Goal: Transaction & Acquisition: Purchase product/service

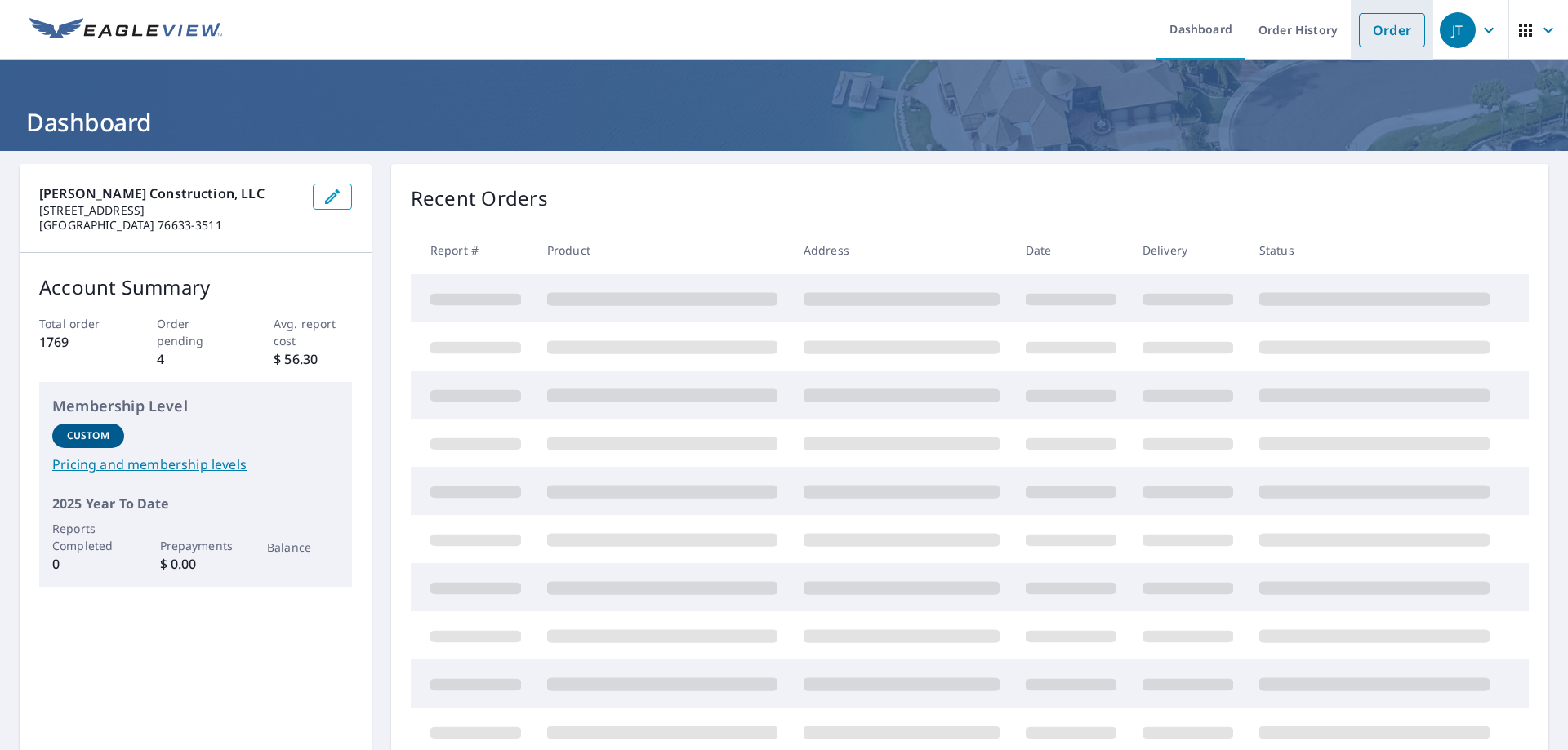
click at [1406, 23] on link "Order" at bounding box center [1391, 30] width 66 height 35
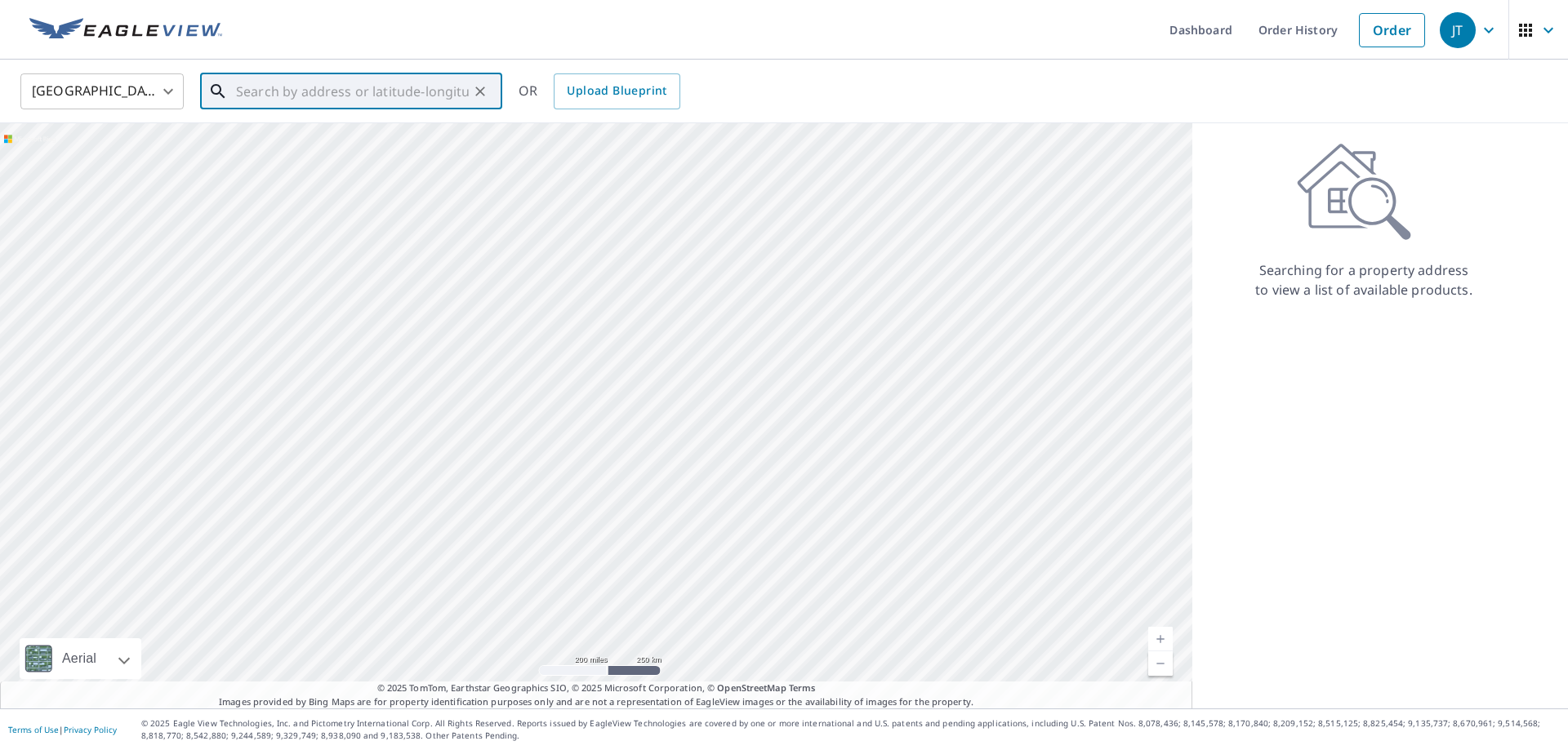
click at [391, 92] on input "text" at bounding box center [352, 92] width 233 height 45
click at [285, 148] on span "[STREET_ADDRESS][PERSON_NAME]" at bounding box center [361, 139] width 257 height 20
type input "[STREET_ADDRESS][PERSON_NAME]"
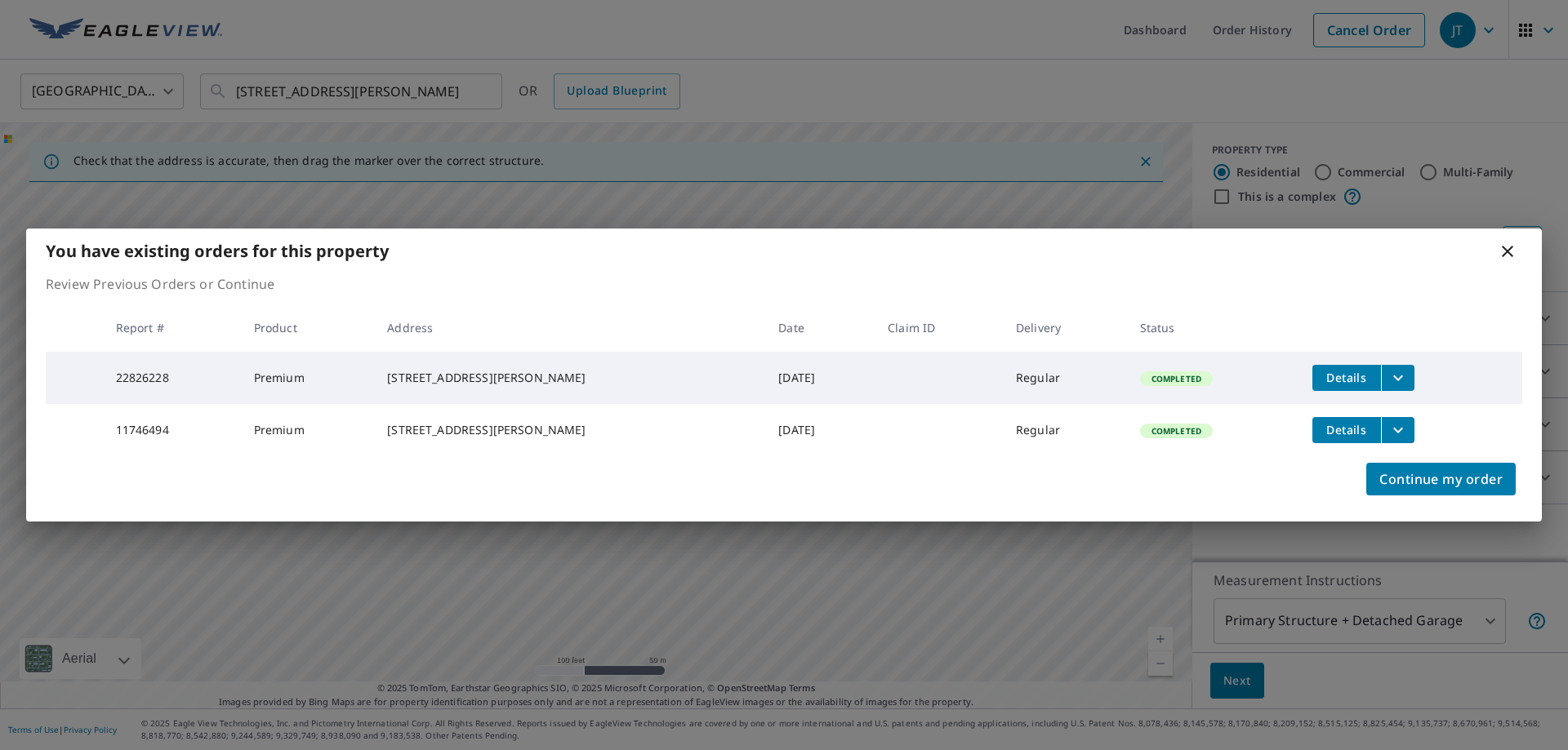
drag, startPoint x: 621, startPoint y: 405, endPoint x: 583, endPoint y: 532, distance: 132.6
click at [583, 532] on body "JT JT Dashboard Order History Cancel Order JT [GEOGRAPHIC_DATA] [GEOGRAPHIC_DAT…" at bounding box center [784, 375] width 1568 height 750
click at [1507, 246] on icon at bounding box center [1508, 252] width 12 height 12
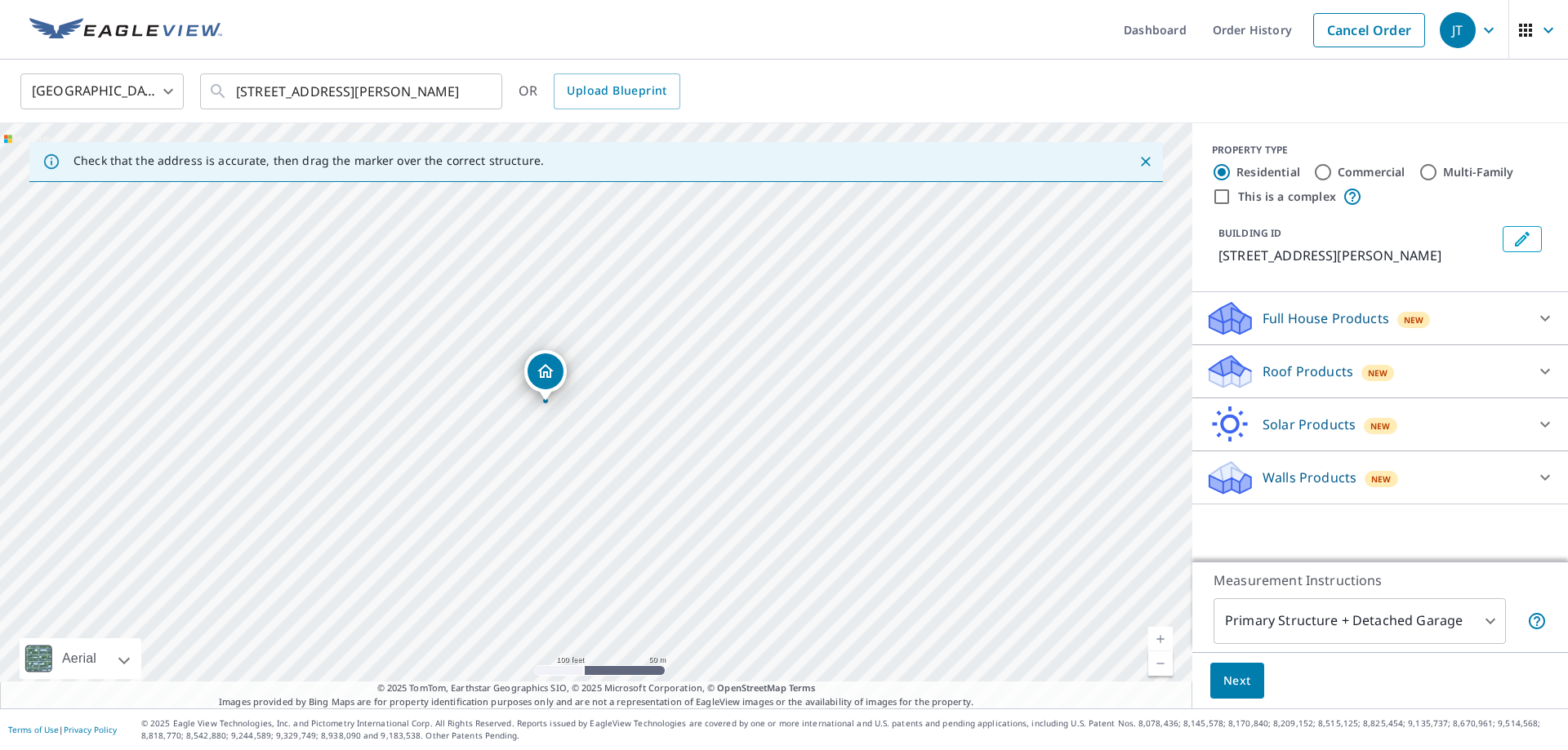
drag, startPoint x: 540, startPoint y: 451, endPoint x: 540, endPoint y: 507, distance: 56.0
click at [540, 507] on div "[STREET_ADDRESS][PERSON_NAME]" at bounding box center [596, 415] width 1192 height 585
click at [1327, 372] on p "Roof Products" at bounding box center [1307, 372] width 91 height 20
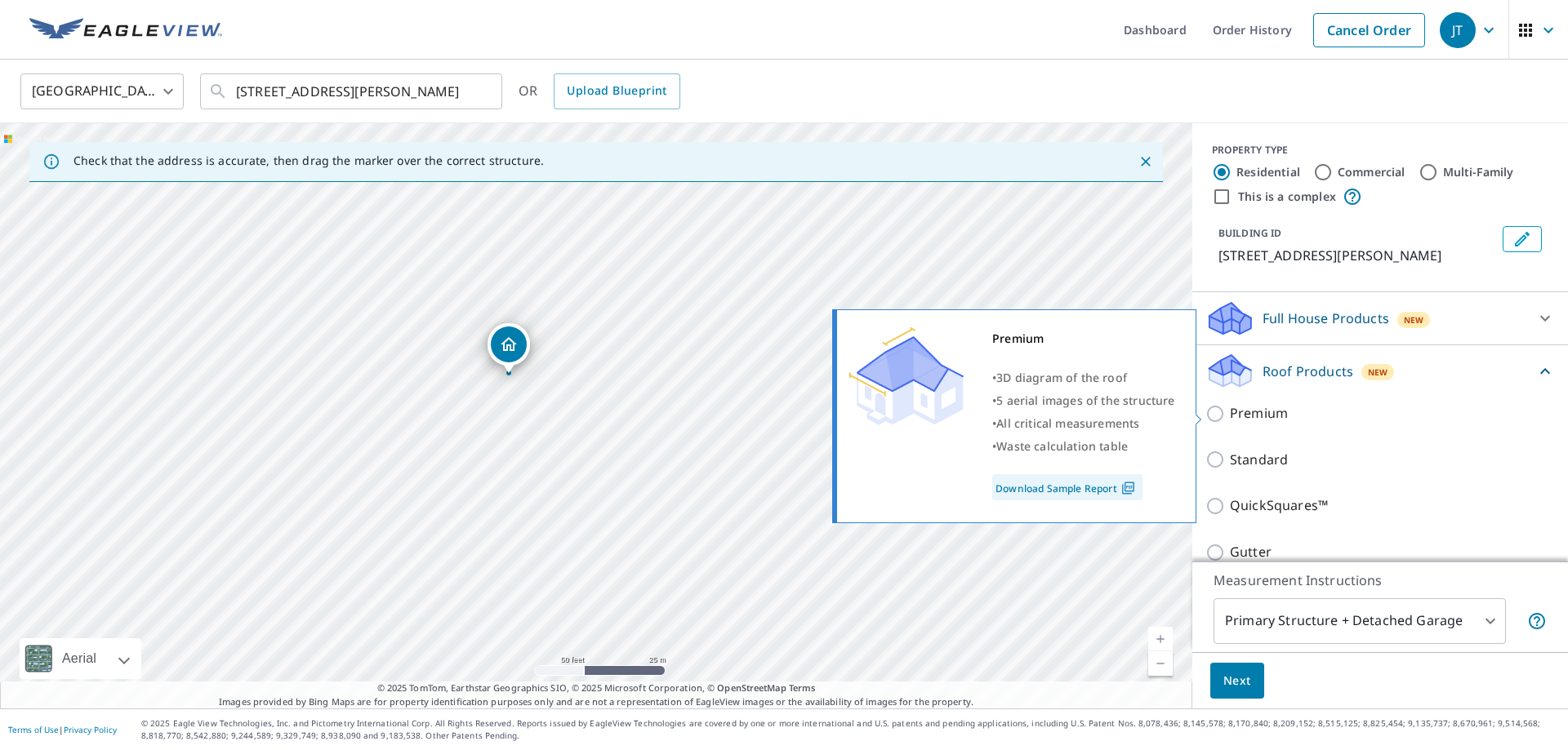
click at [1215, 411] on input "Premium" at bounding box center [1217, 414] width 25 height 20
checkbox input "true"
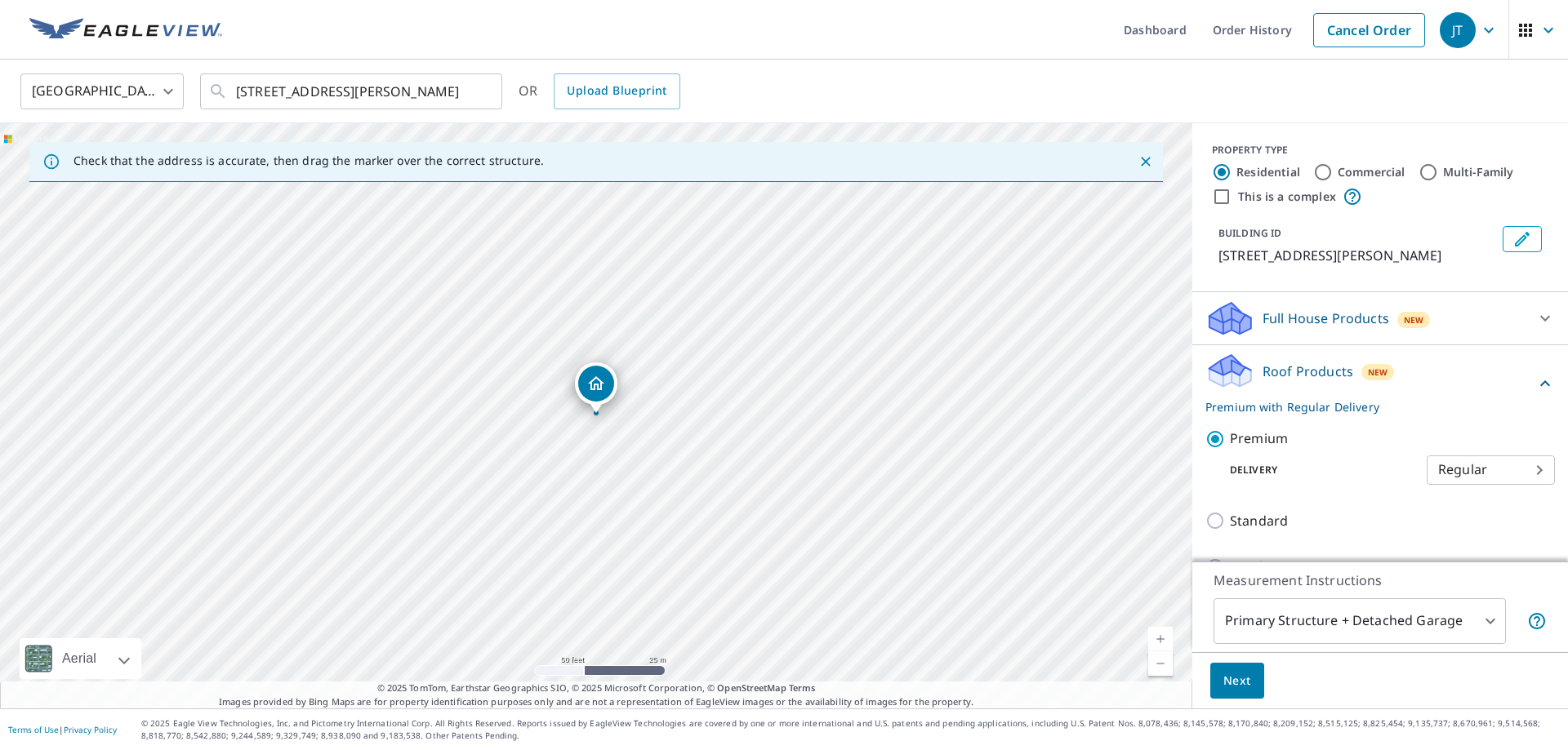
click at [1239, 689] on span "Next" at bounding box center [1236, 681] width 28 height 21
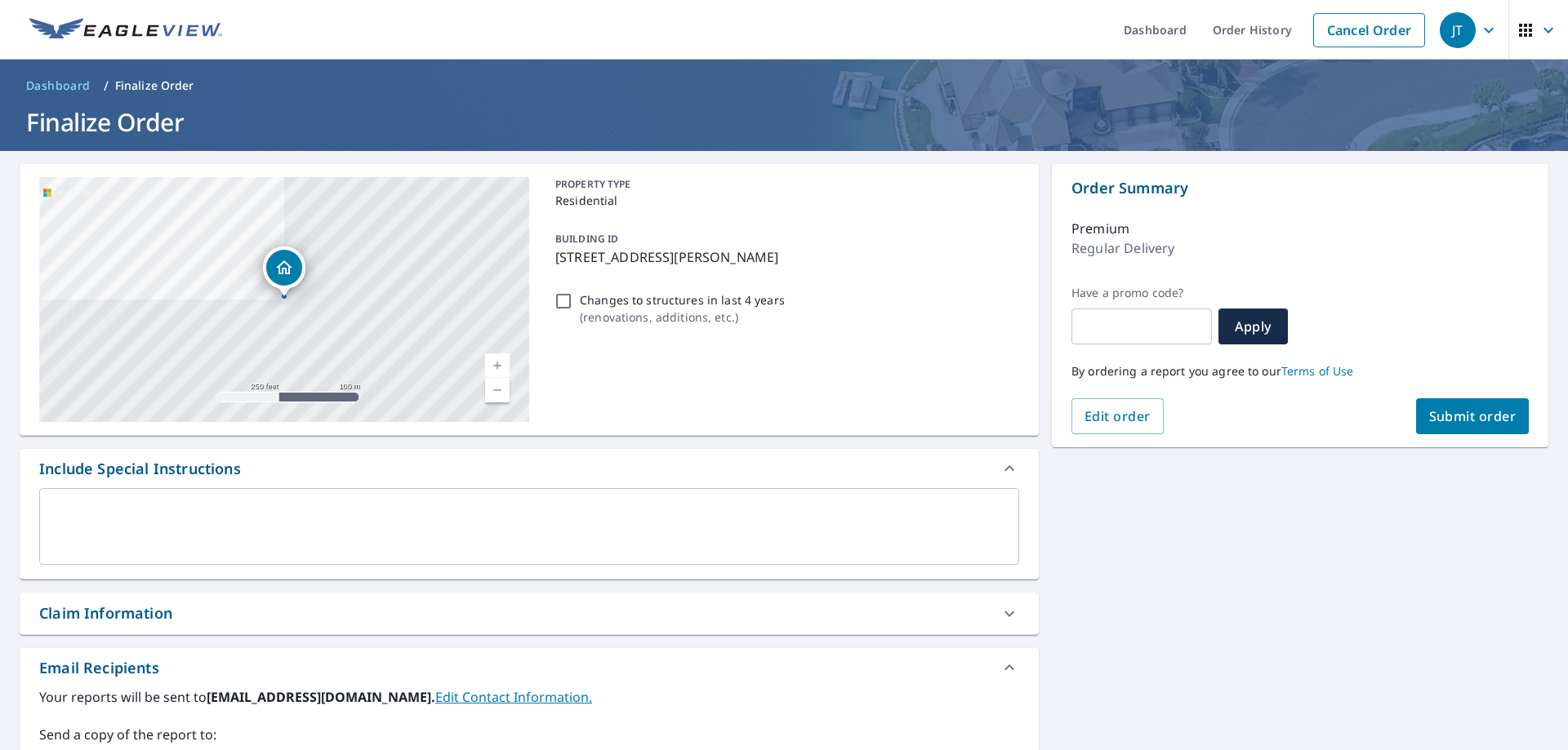
scroll to position [289, 0]
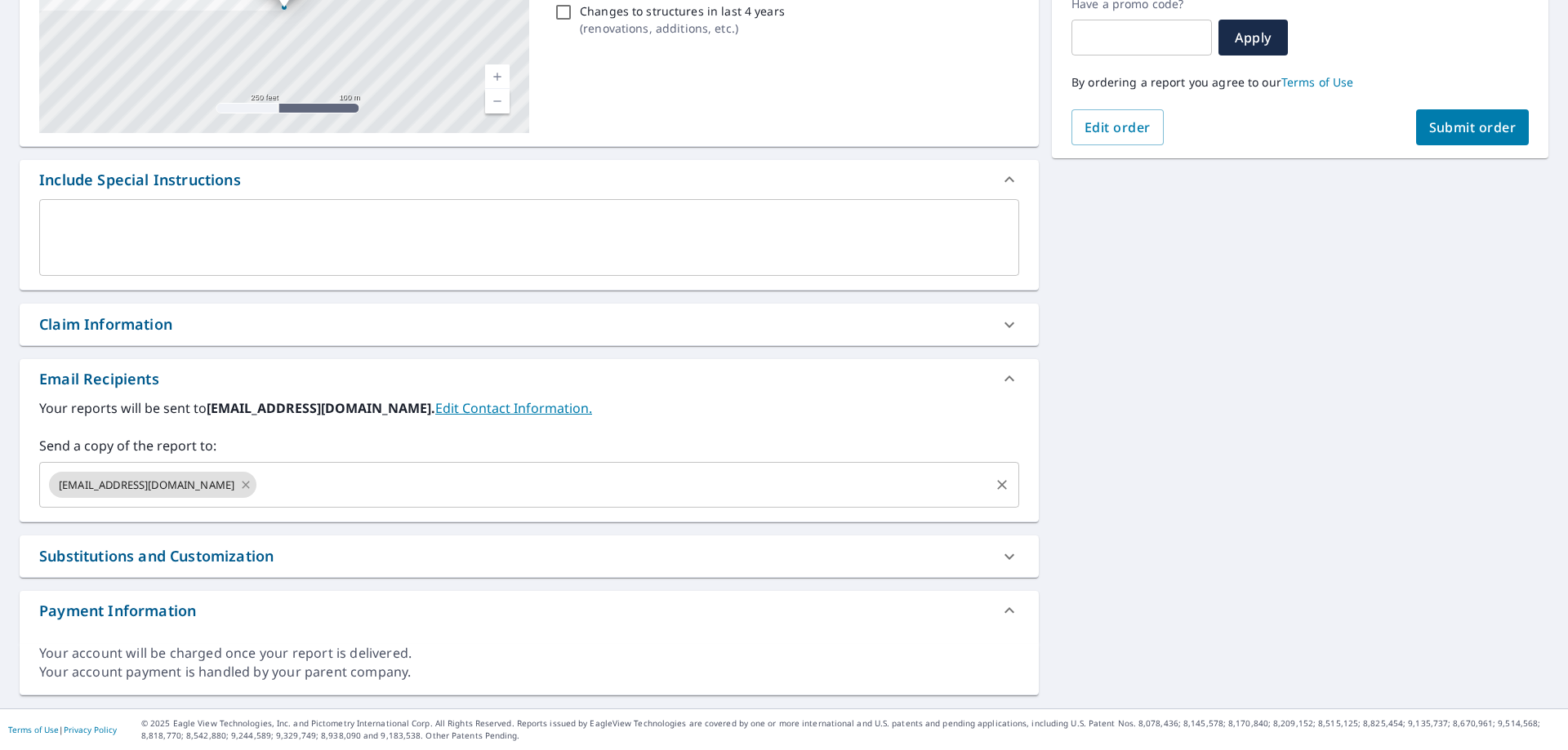
click at [253, 485] on icon at bounding box center [245, 485] width 13 height 18
checkbox input "true"
click at [261, 489] on input "text" at bounding box center [516, 485] width 940 height 31
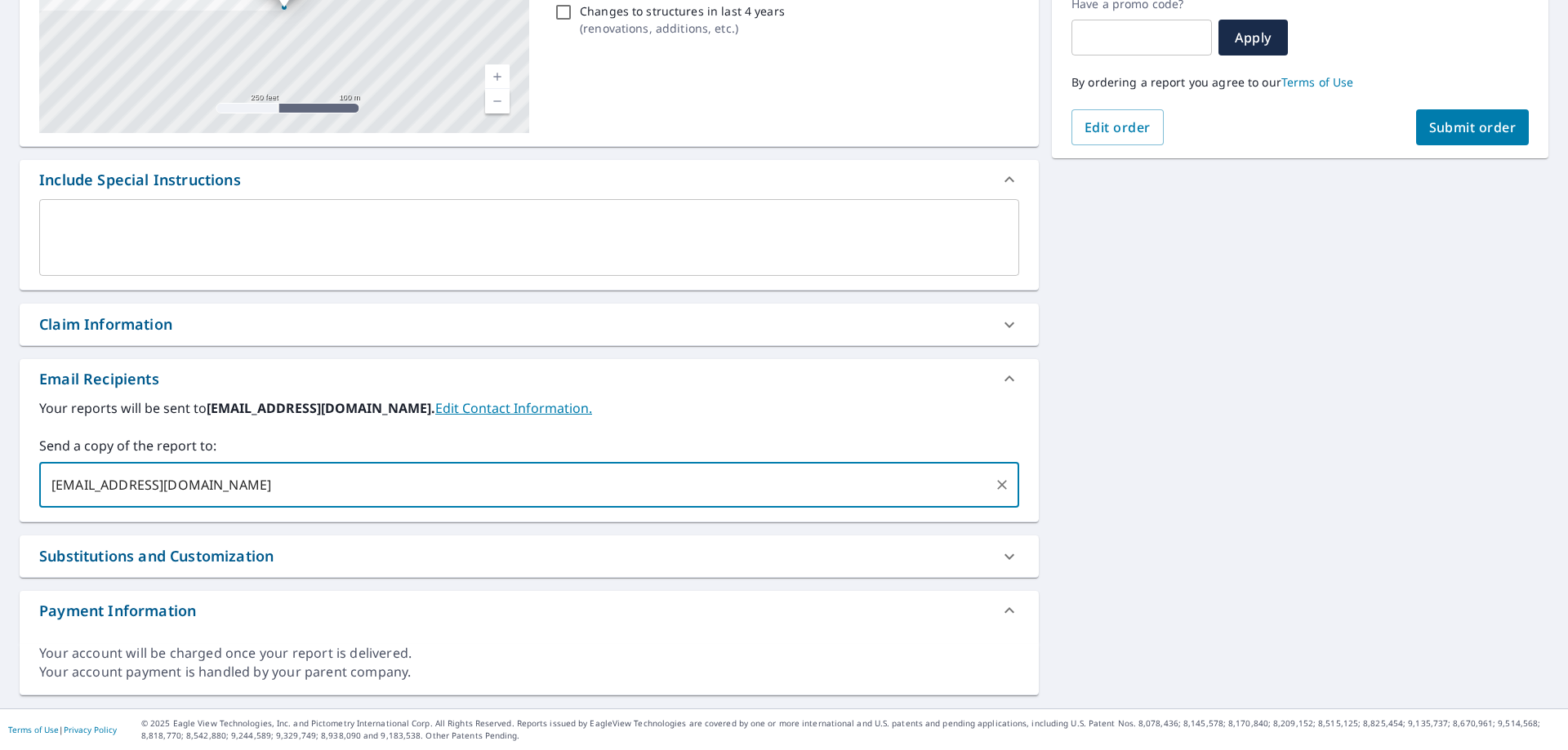
type input "[EMAIL_ADDRESS][DOMAIN_NAME]"
click at [1166, 38] on input "text" at bounding box center [1142, 38] width 140 height 45
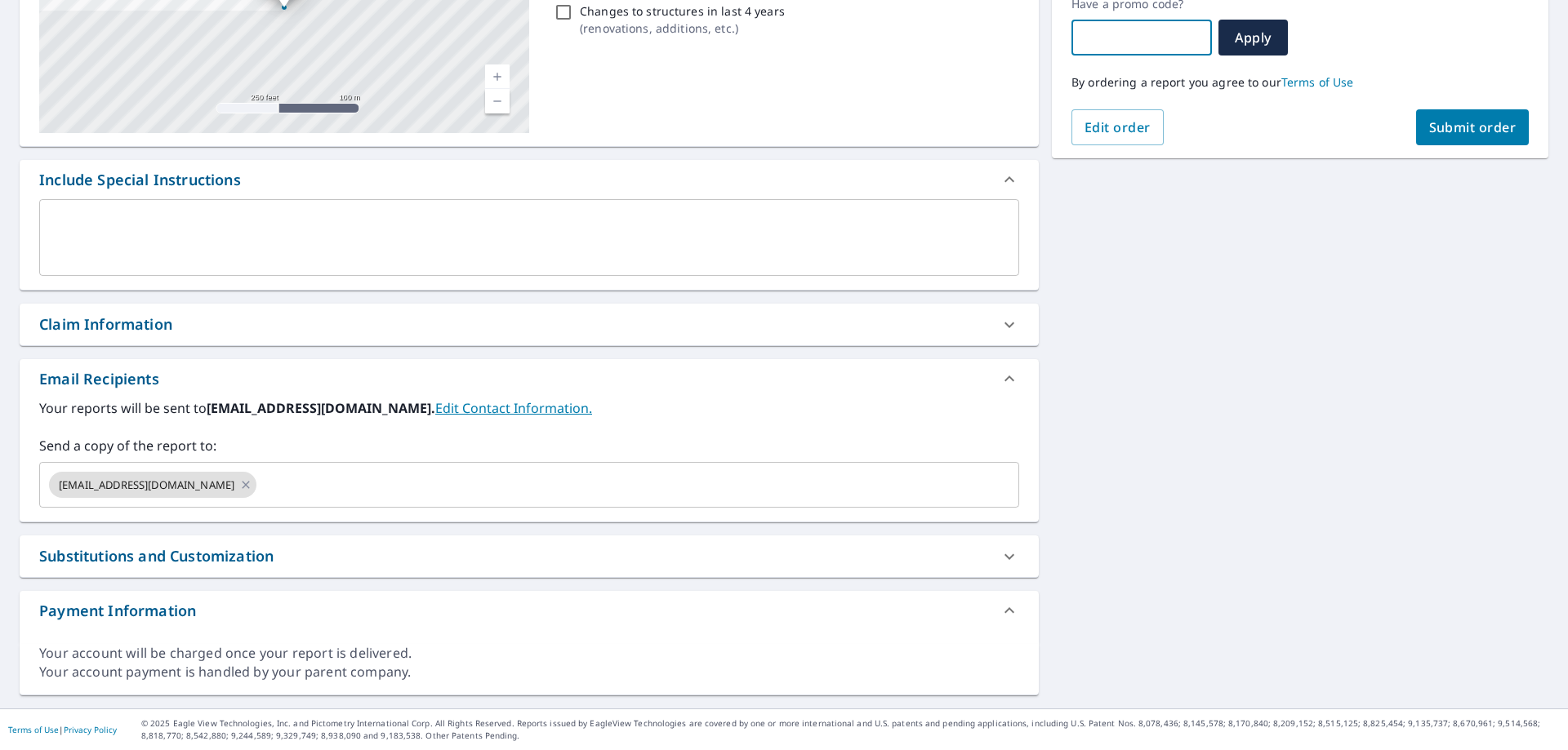
checkbox input "true"
type input "j"
checkbox input "true"
type input "jr"
checkbox input "true"
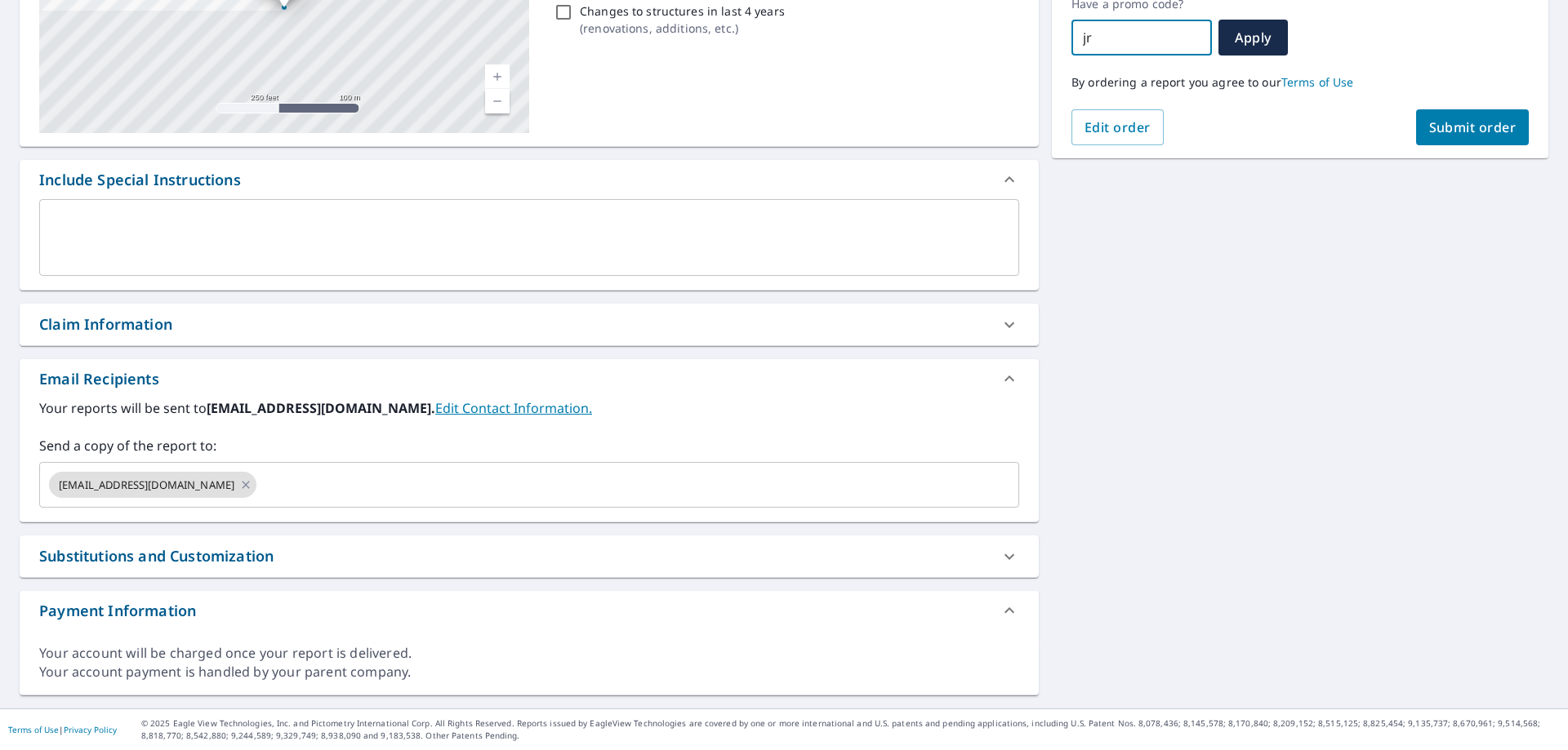
type input "jr2"
checkbox input "true"
type input "jr25"
checkbox input "true"
type input "jr25-"
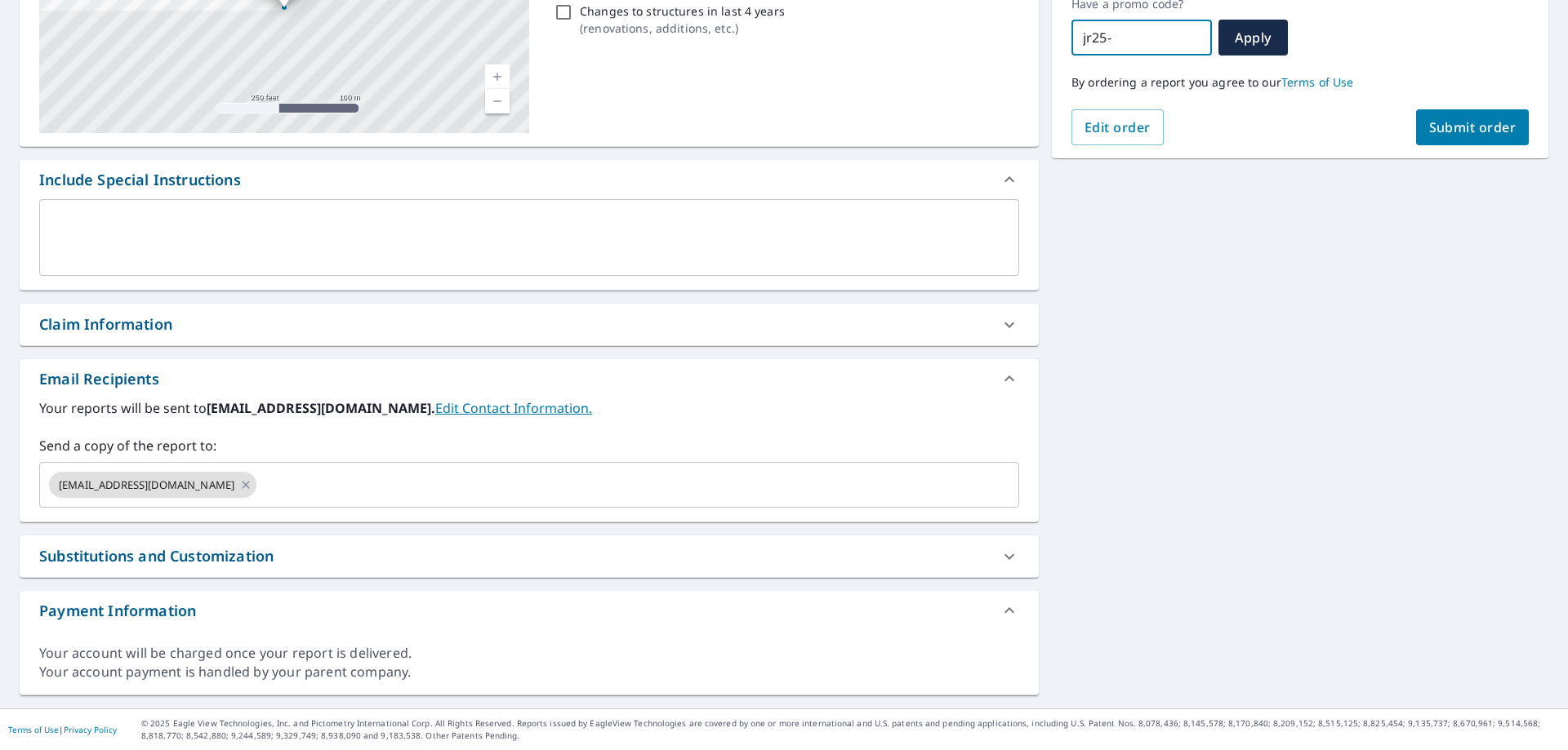
checkbox input "true"
type input "jr25-y"
checkbox input "true"
type input "jr25-y4"
checkbox input "true"
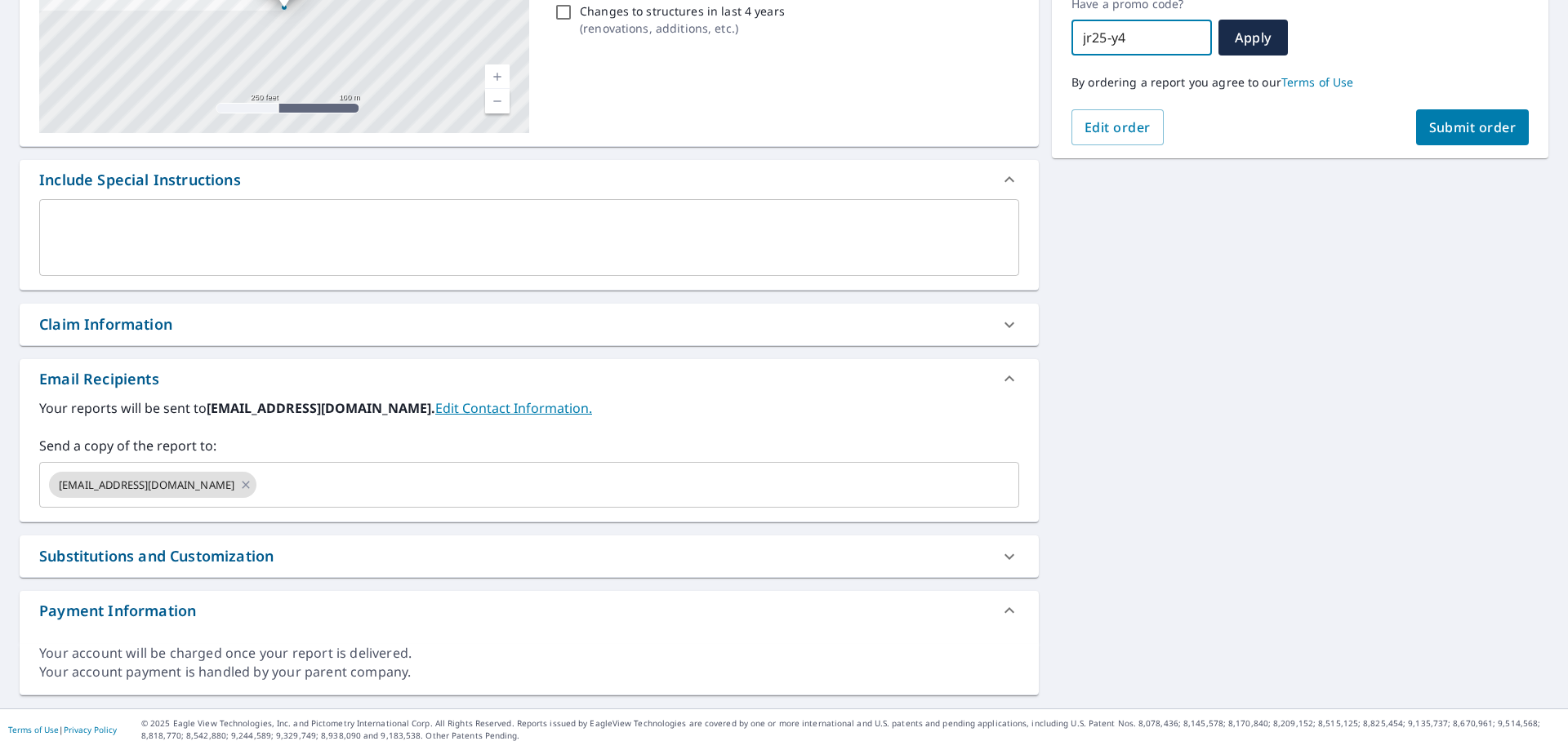
type input "jr25-y4k"
checkbox input "true"
type input "jr25-y4kc"
checkbox input "true"
type input "jr25-y4kcf"
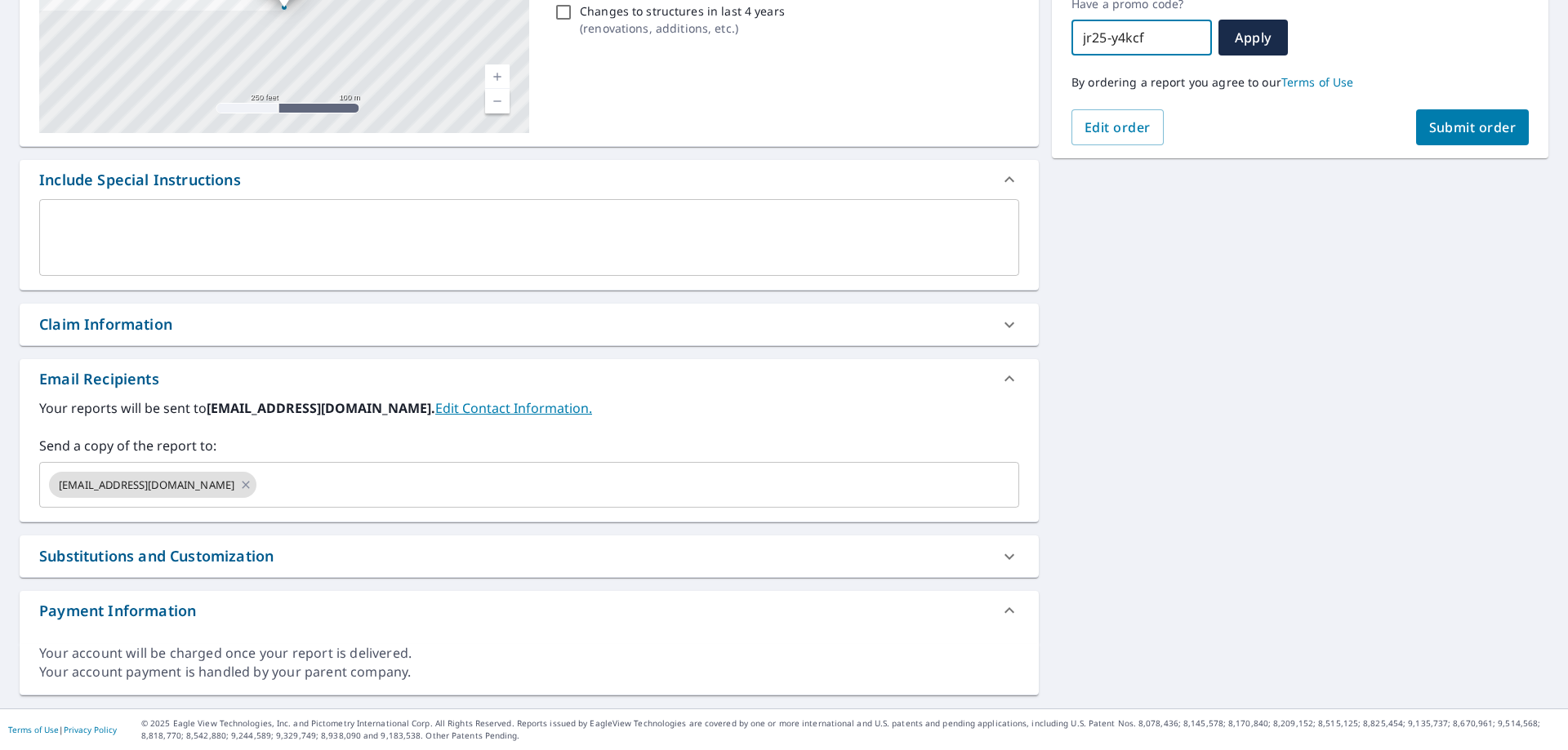
checkbox input "true"
type input "jr25-y4kcf-"
checkbox input "true"
type input "jr25-y4kcf-2"
checkbox input "true"
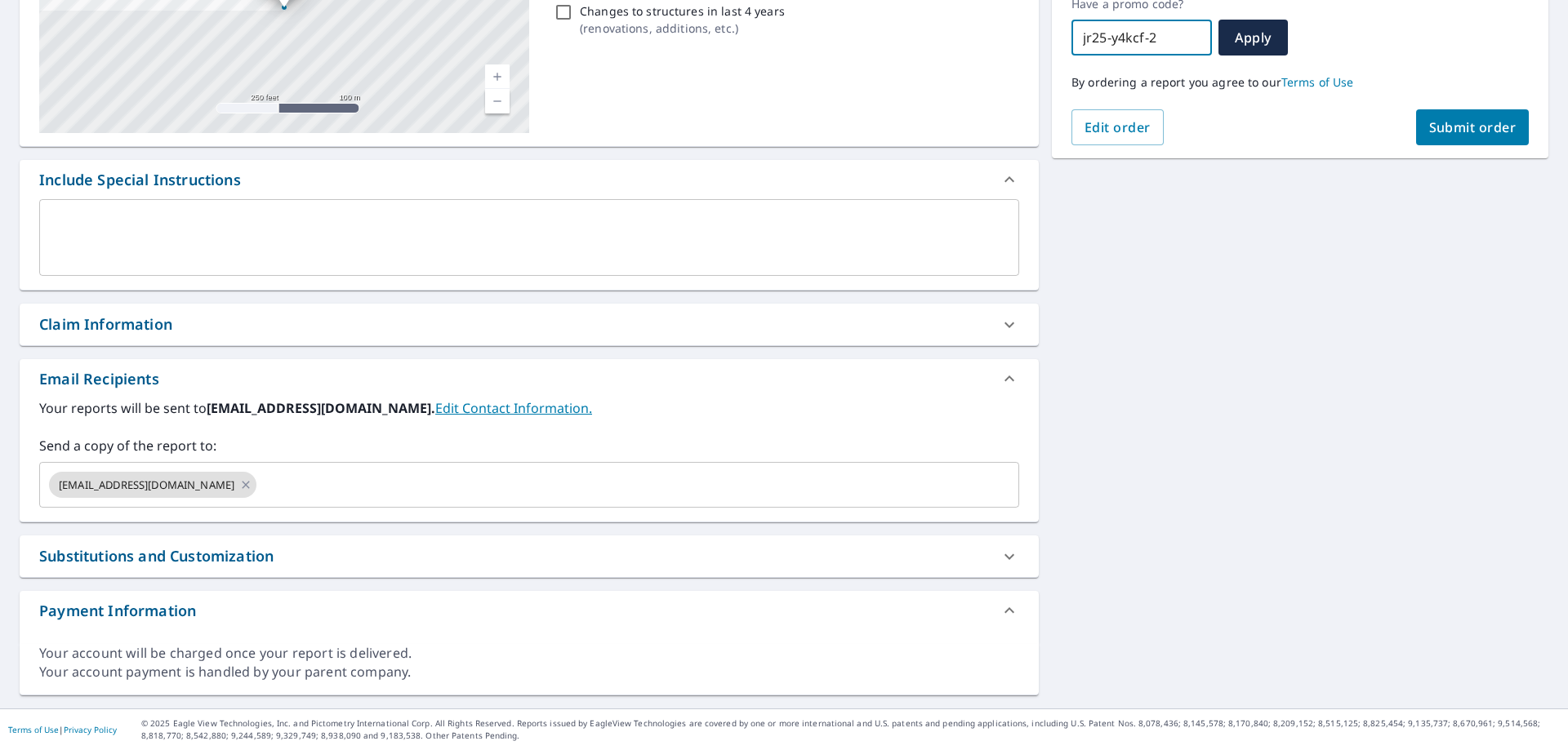
type input "jr25-y4kcf-2h"
checkbox input "true"
type input "jr25-y4kcf-2hp"
checkbox input "true"
type input "jr25-y4kcf-2hpf"
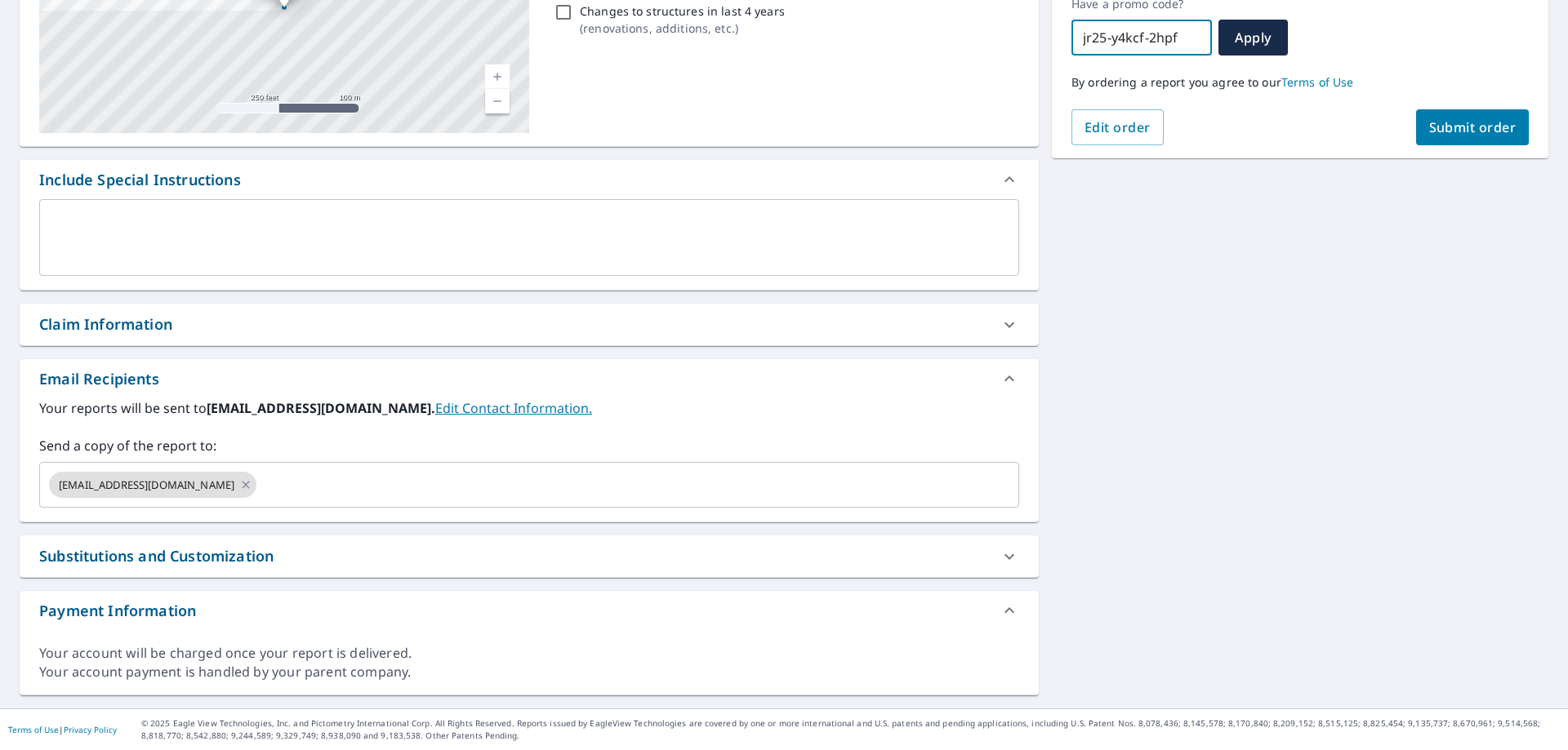
checkbox input "true"
type input "jr25-y4kcf-2hpfs"
click at [1268, 34] on span "Apply" at bounding box center [1253, 38] width 43 height 18
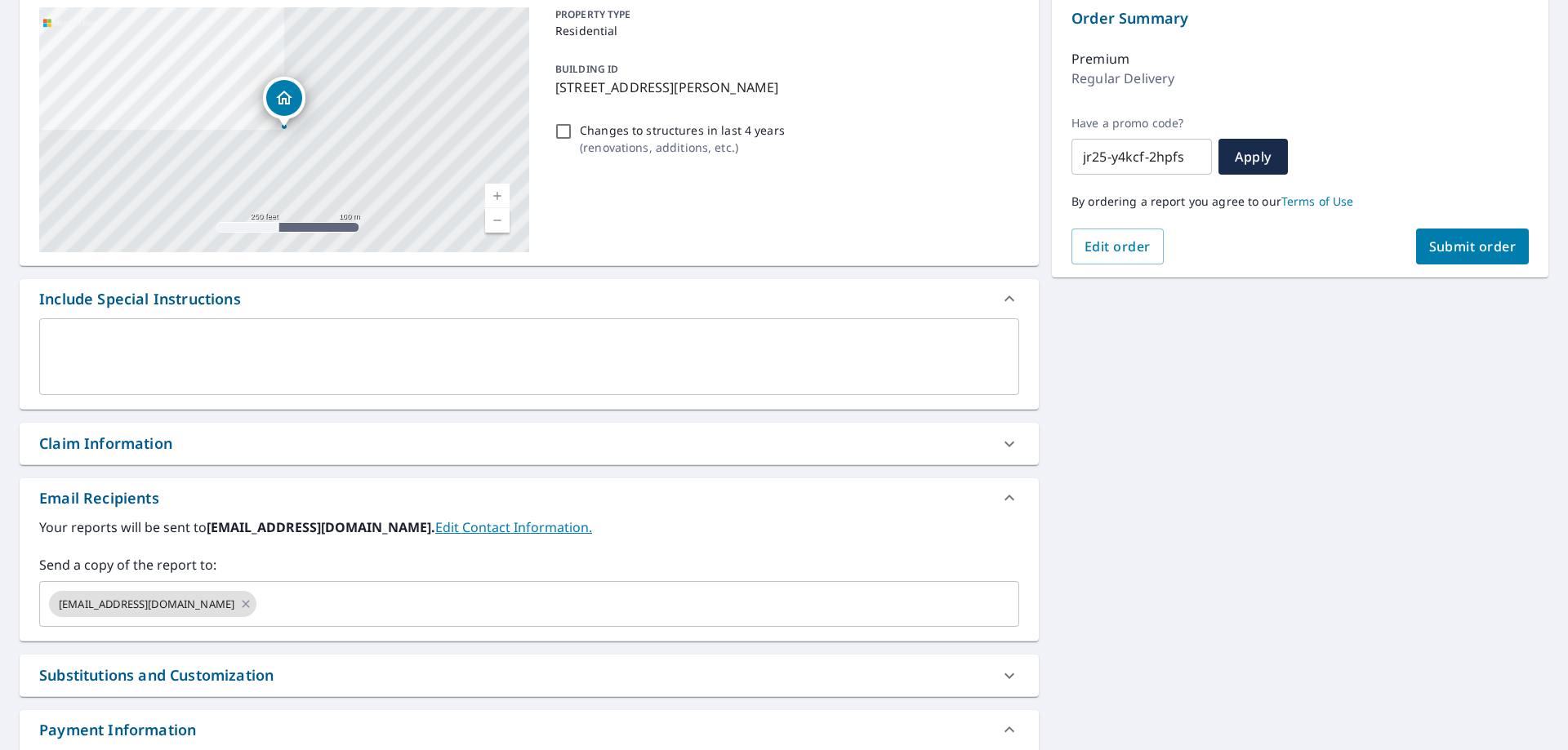
scroll to position [73, 0]
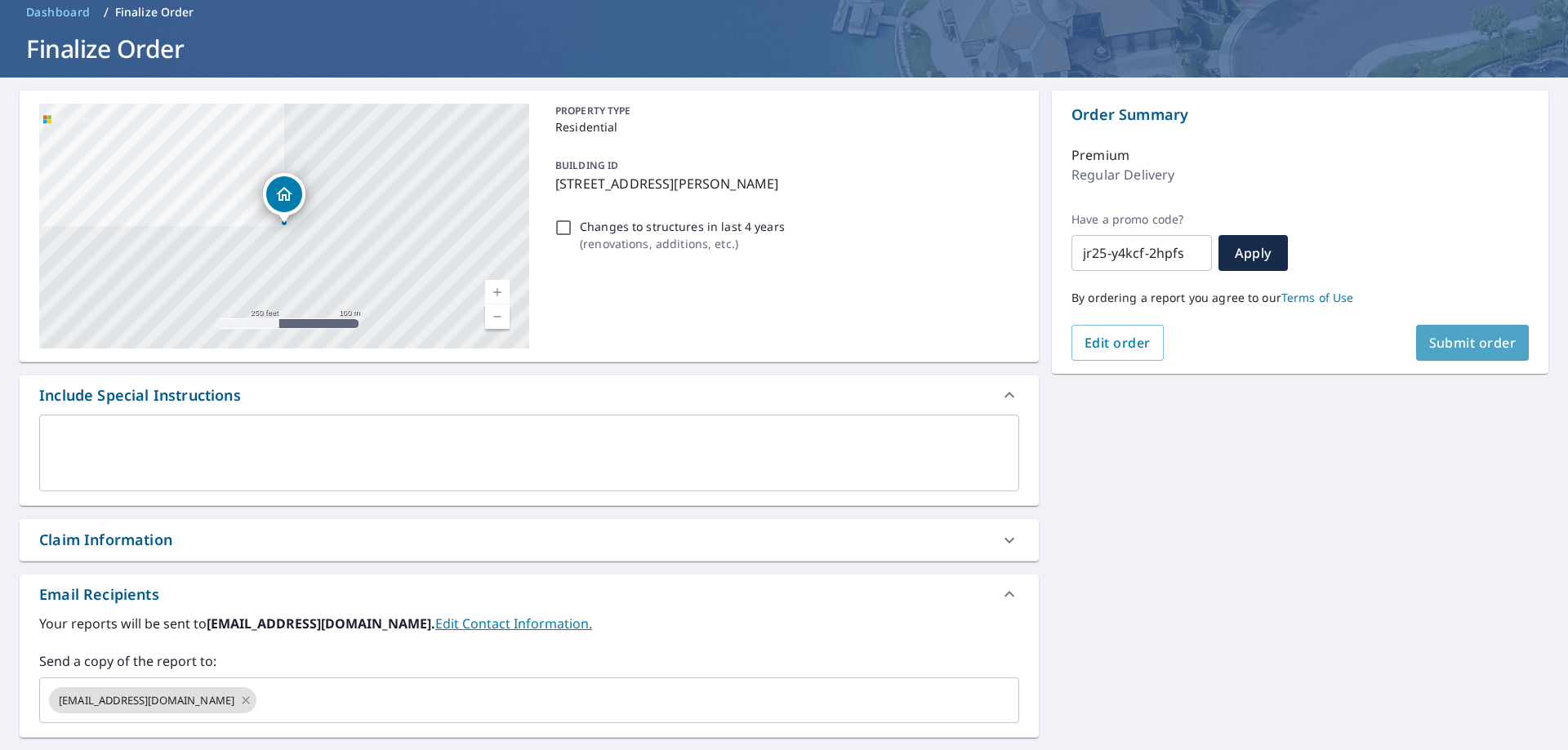
click at [1493, 343] on span "Submit order" at bounding box center [1472, 342] width 88 height 18
checkbox input "true"
